Goal: Check status: Check status

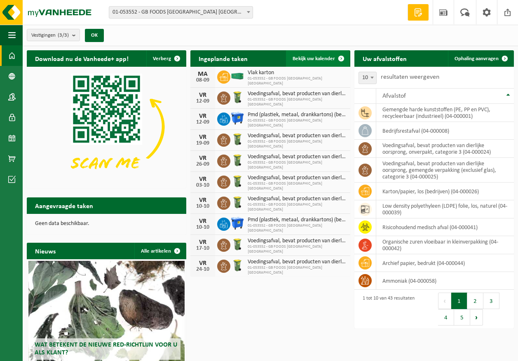
click at [316, 59] on span "Bekijk uw kalender" at bounding box center [314, 58] width 42 height 5
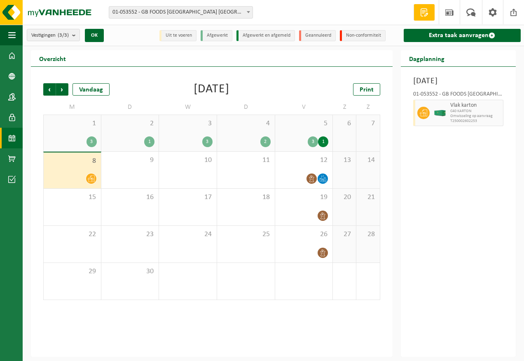
click at [92, 179] on icon at bounding box center [91, 178] width 7 height 7
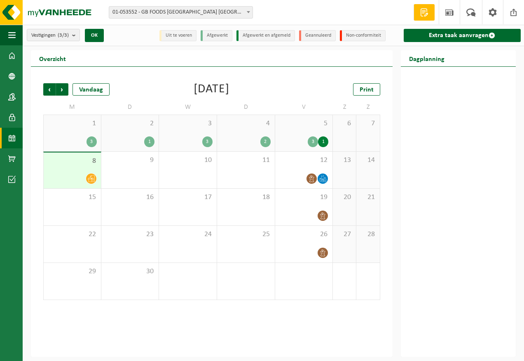
click at [92, 179] on icon at bounding box center [91, 178] width 7 height 7
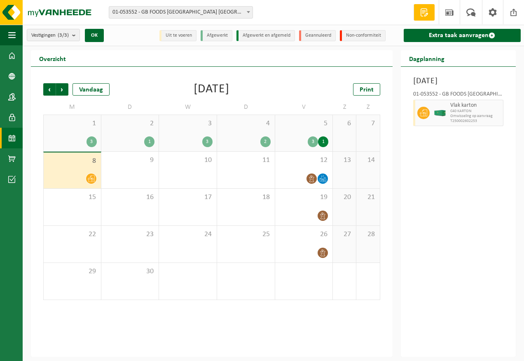
click at [476, 109] on span "Vlak karton" at bounding box center [475, 105] width 51 height 7
click at [407, 159] on div "Maandag 8 september 2025 01-053552 - GB FOODS BELGIUM NV - PUURS-SINT-AMANDS Vl…" at bounding box center [458, 212] width 115 height 290
